Goal: Complete application form

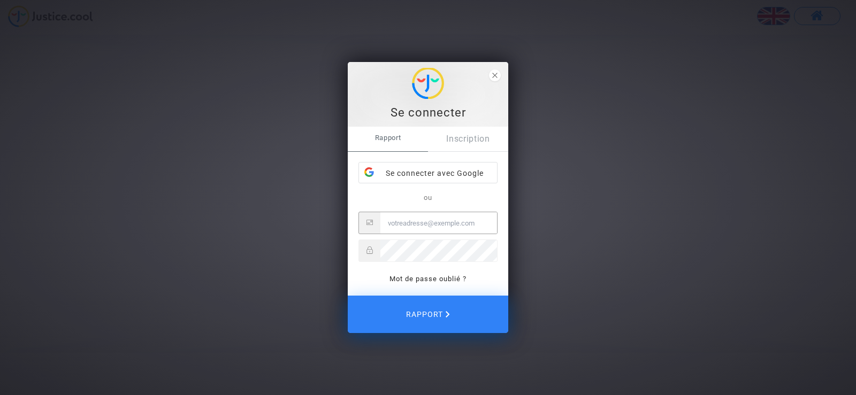
click at [392, 226] on input "E-mail" at bounding box center [438, 222] width 117 height 21
type input "[EMAIL_ADDRESS][DOMAIN_NAME]"
click at [465, 141] on font "Inscription" at bounding box center [468, 139] width 44 height 10
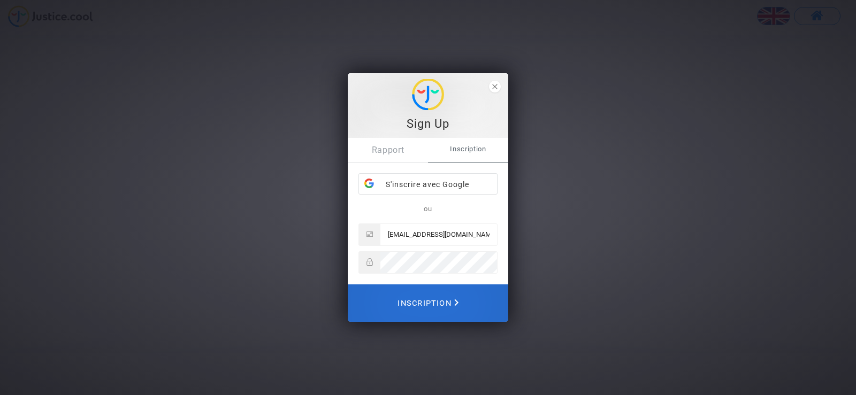
click at [426, 302] on font "Inscription" at bounding box center [425, 303] width 54 height 9
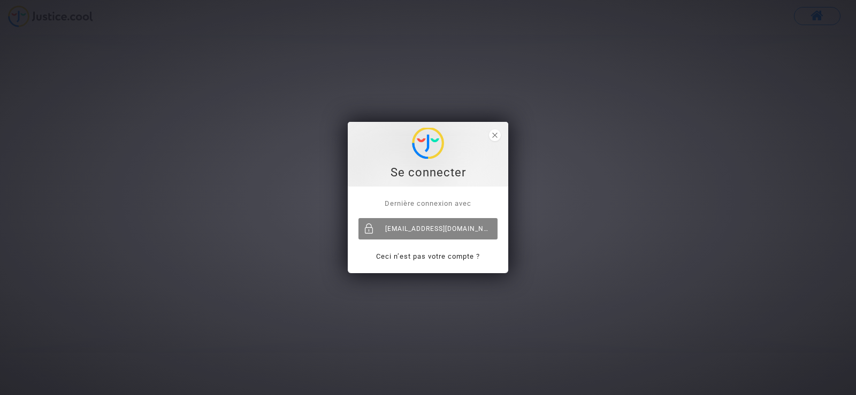
click at [441, 227] on div "[EMAIL_ADDRESS][DOMAIN_NAME]" at bounding box center [427, 228] width 139 height 21
click at [435, 233] on div "[EMAIL_ADDRESS][DOMAIN_NAME]" at bounding box center [427, 228] width 139 height 21
click at [438, 174] on div "Se connecter" at bounding box center [428, 173] width 149 height 16
click at [494, 135] on icon "close" at bounding box center [494, 135] width 5 height 5
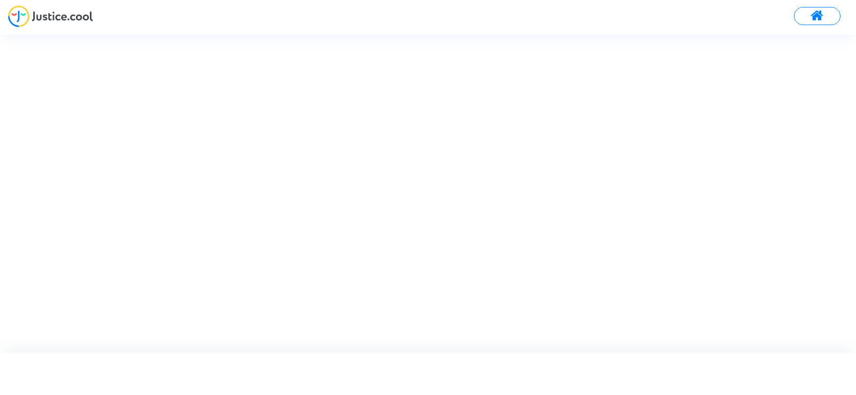
click at [815, 17] on span at bounding box center [817, 16] width 13 height 14
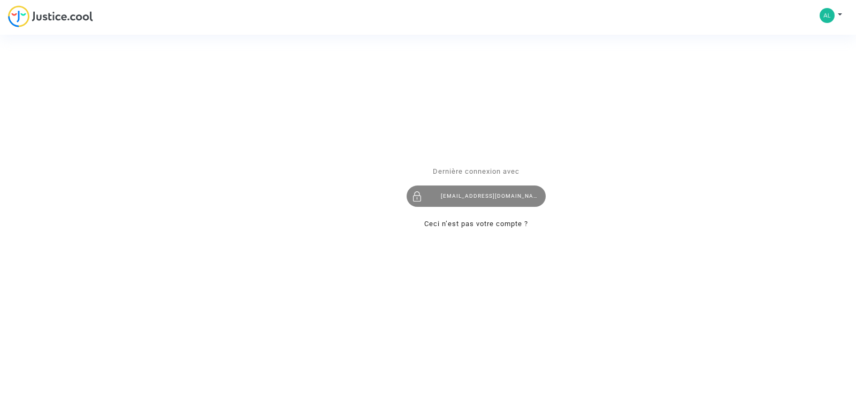
click at [479, 199] on div "[EMAIL_ADDRESS][DOMAIN_NAME]" at bounding box center [476, 196] width 139 height 21
click at [425, 197] on div at bounding box center [417, 196] width 21 height 21
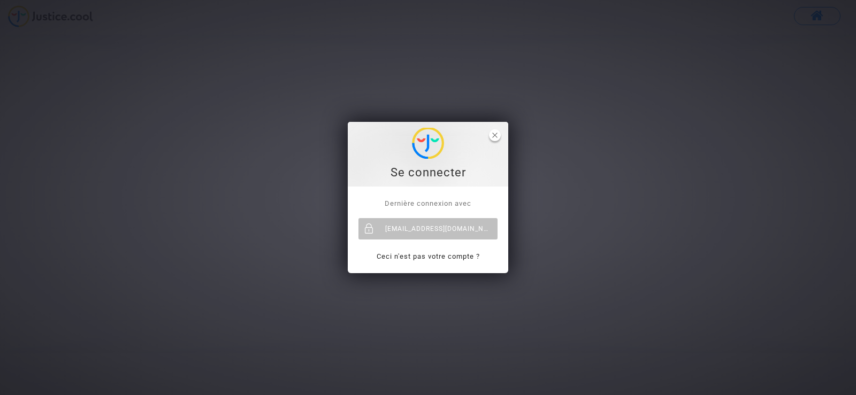
click at [496, 136] on polygon "fermer" at bounding box center [494, 135] width 5 height 5
click at [417, 228] on font "[EMAIL_ADDRESS][DOMAIN_NAME]" at bounding box center [443, 228] width 116 height 7
click at [426, 258] on link "Ceci n’est pas votre compte ?" at bounding box center [428, 257] width 104 height 8
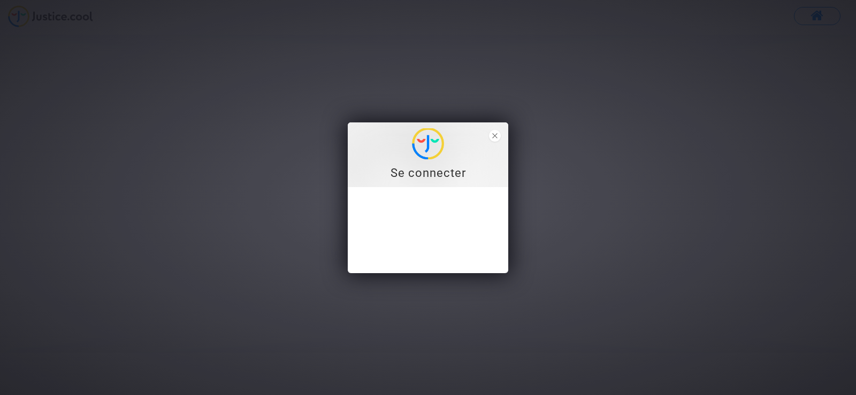
type input "[EMAIL_ADDRESS][DOMAIN_NAME]"
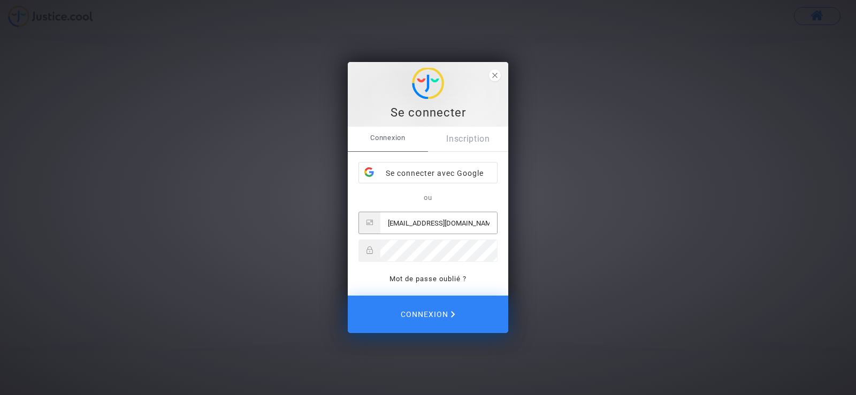
click at [368, 251] on icon at bounding box center [370, 250] width 6 height 7
click at [461, 224] on input "[EMAIL_ADDRESS][DOMAIN_NAME]" at bounding box center [438, 222] width 117 height 21
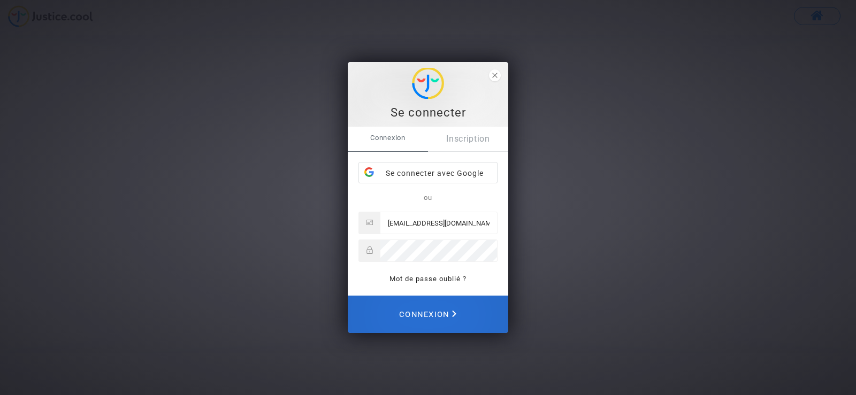
click at [440, 307] on span "Connexion" at bounding box center [427, 315] width 57 height 24
